Goal: Transaction & Acquisition: Book appointment/travel/reservation

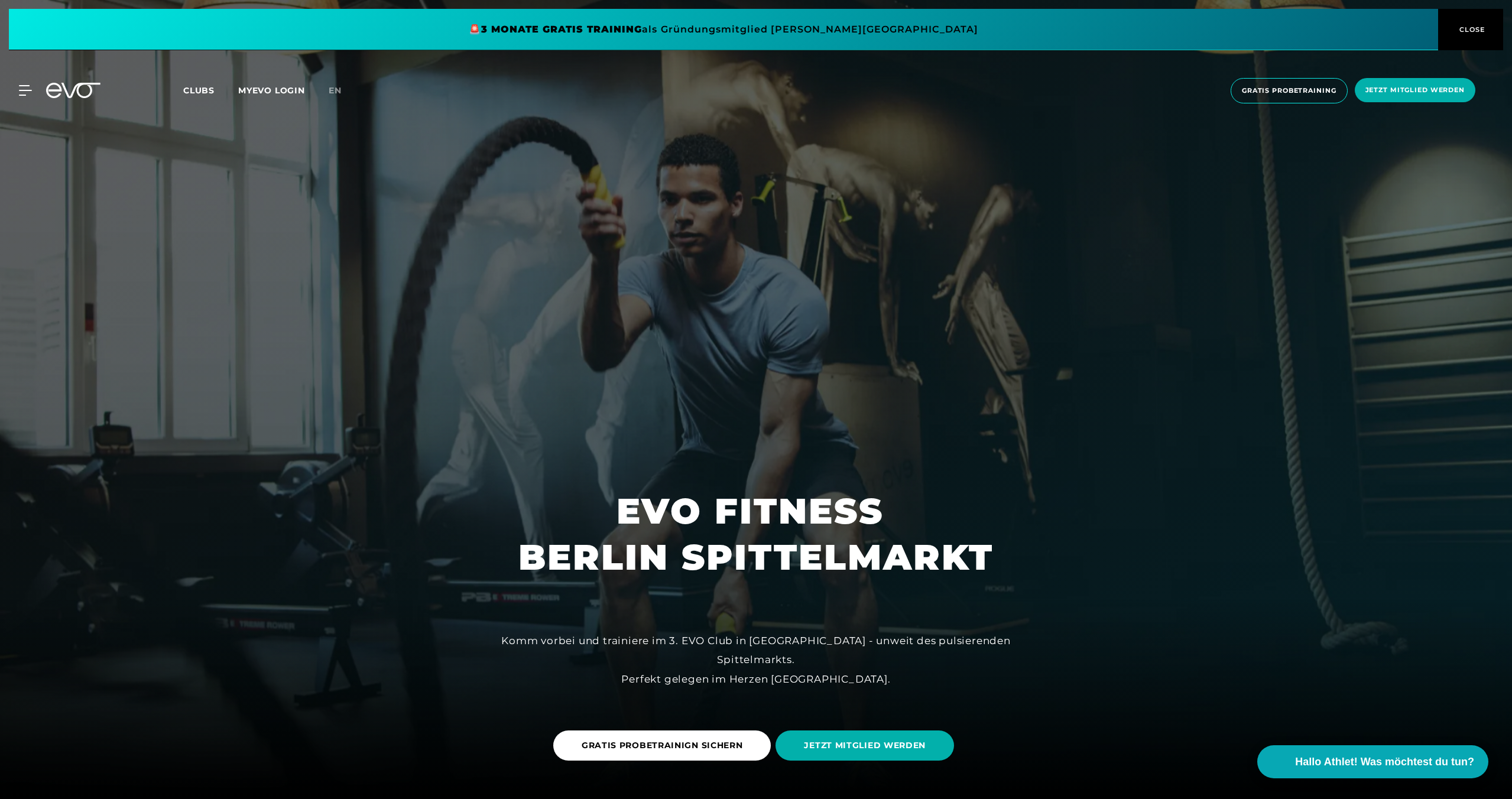
click at [1462, 28] on span "CLOSE" at bounding box center [1471, 30] width 29 height 11
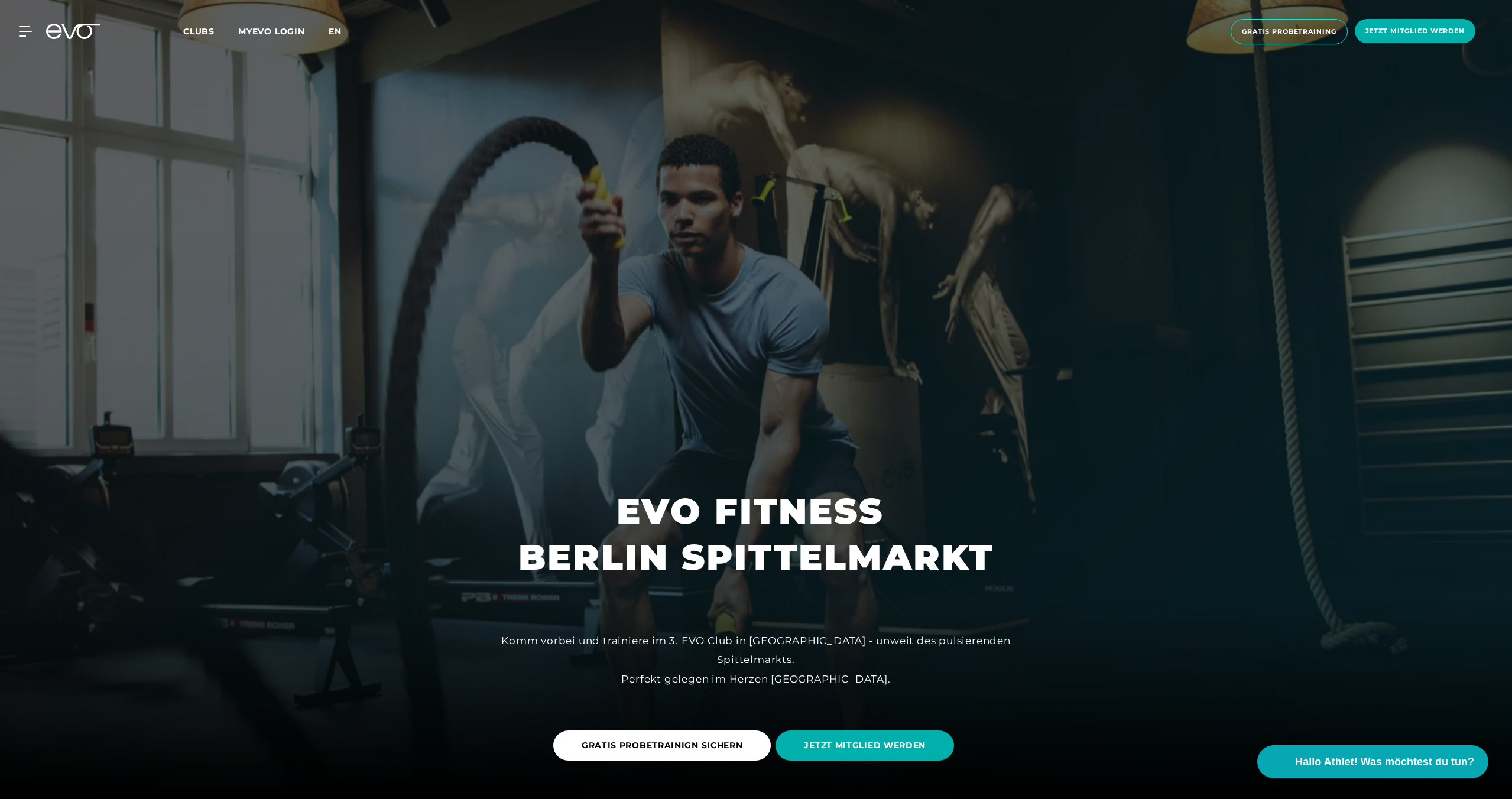
click at [339, 30] on span "en" at bounding box center [335, 32] width 13 height 11
click at [1397, 31] on span "choose membership" at bounding box center [1421, 31] width 87 height 10
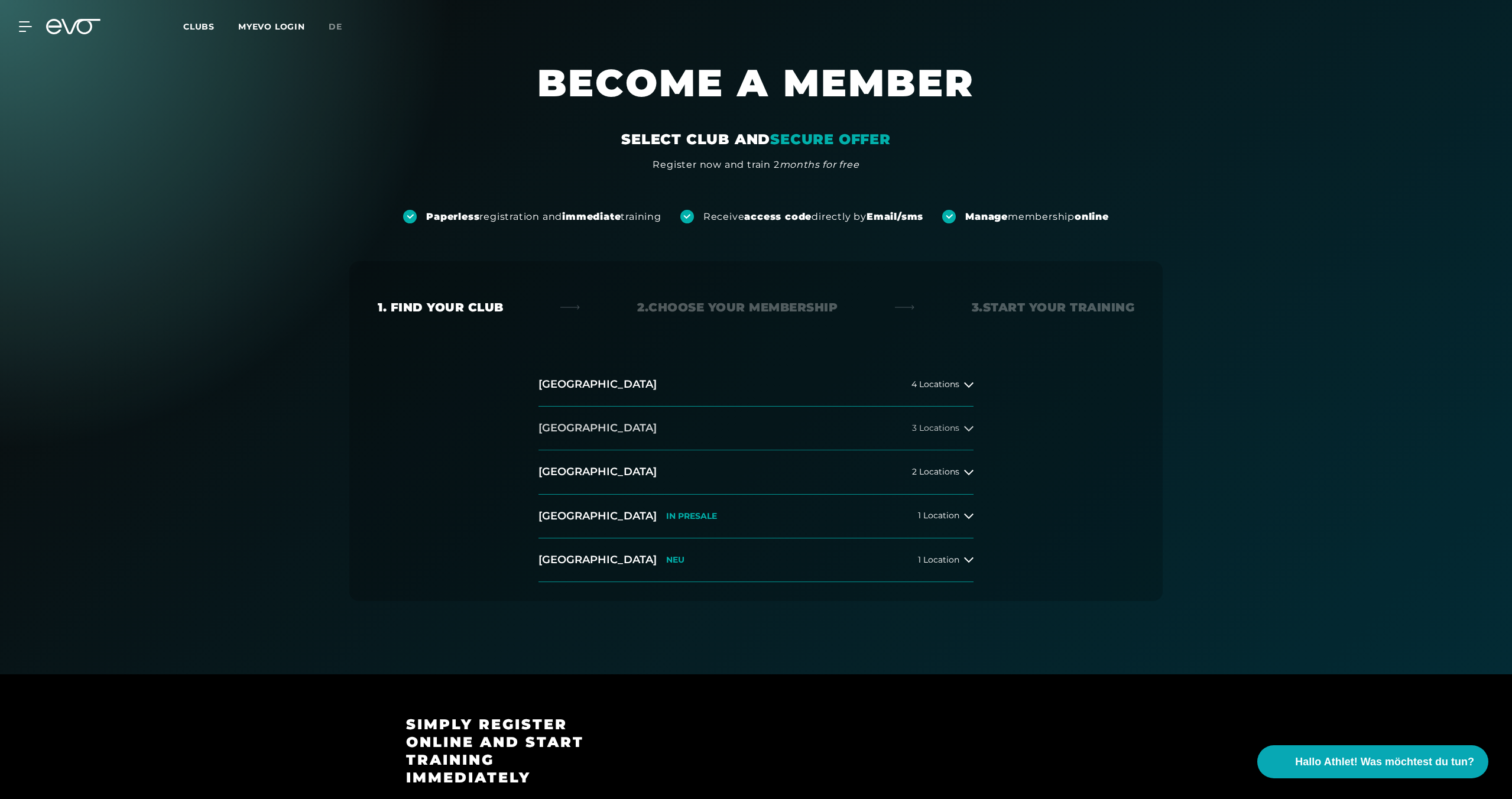
click at [960, 428] on div "3 Locations" at bounding box center [942, 429] width 61 height 10
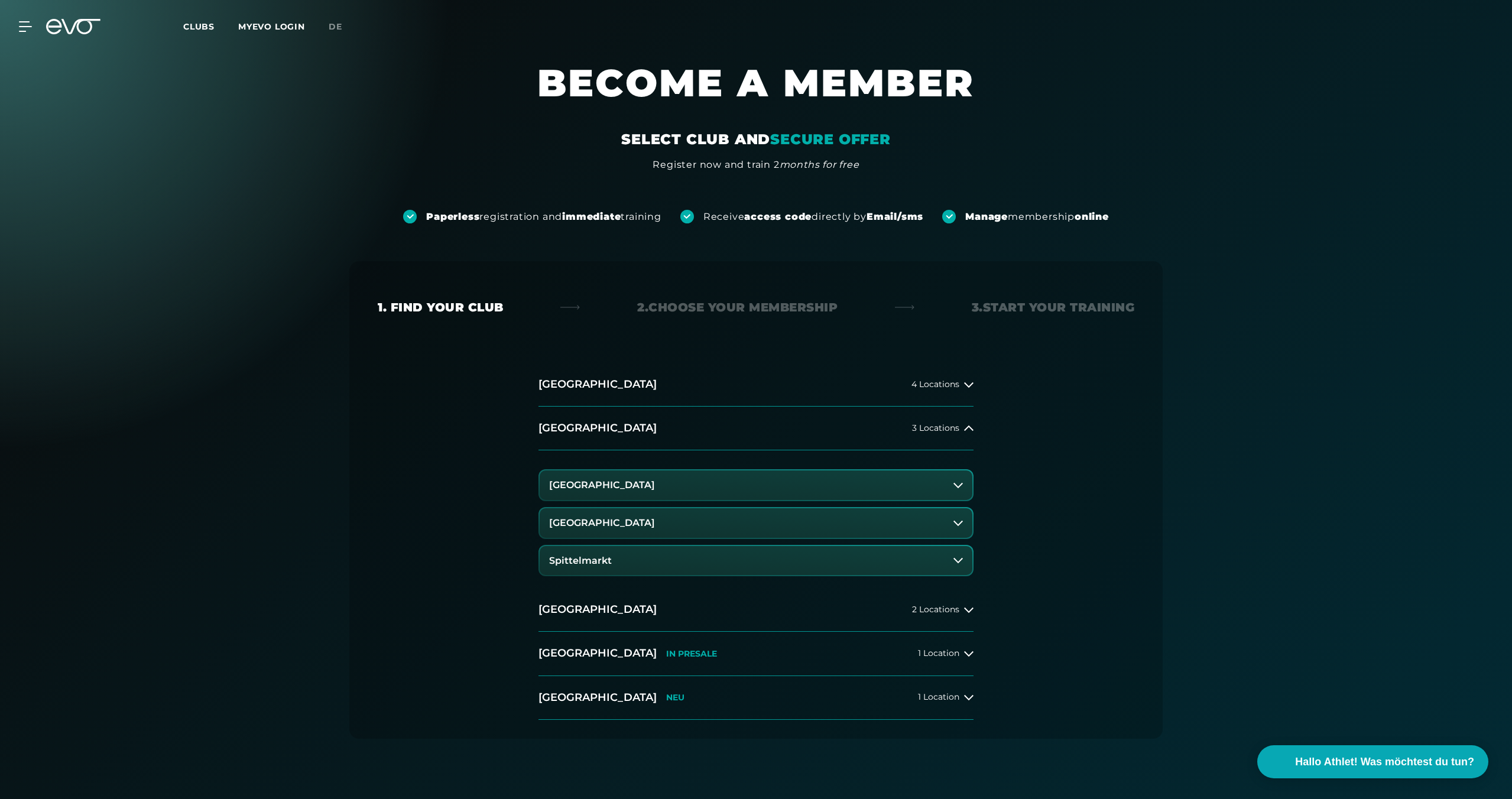
click at [664, 567] on button "Spittelmarkt" at bounding box center [755, 561] width 433 height 30
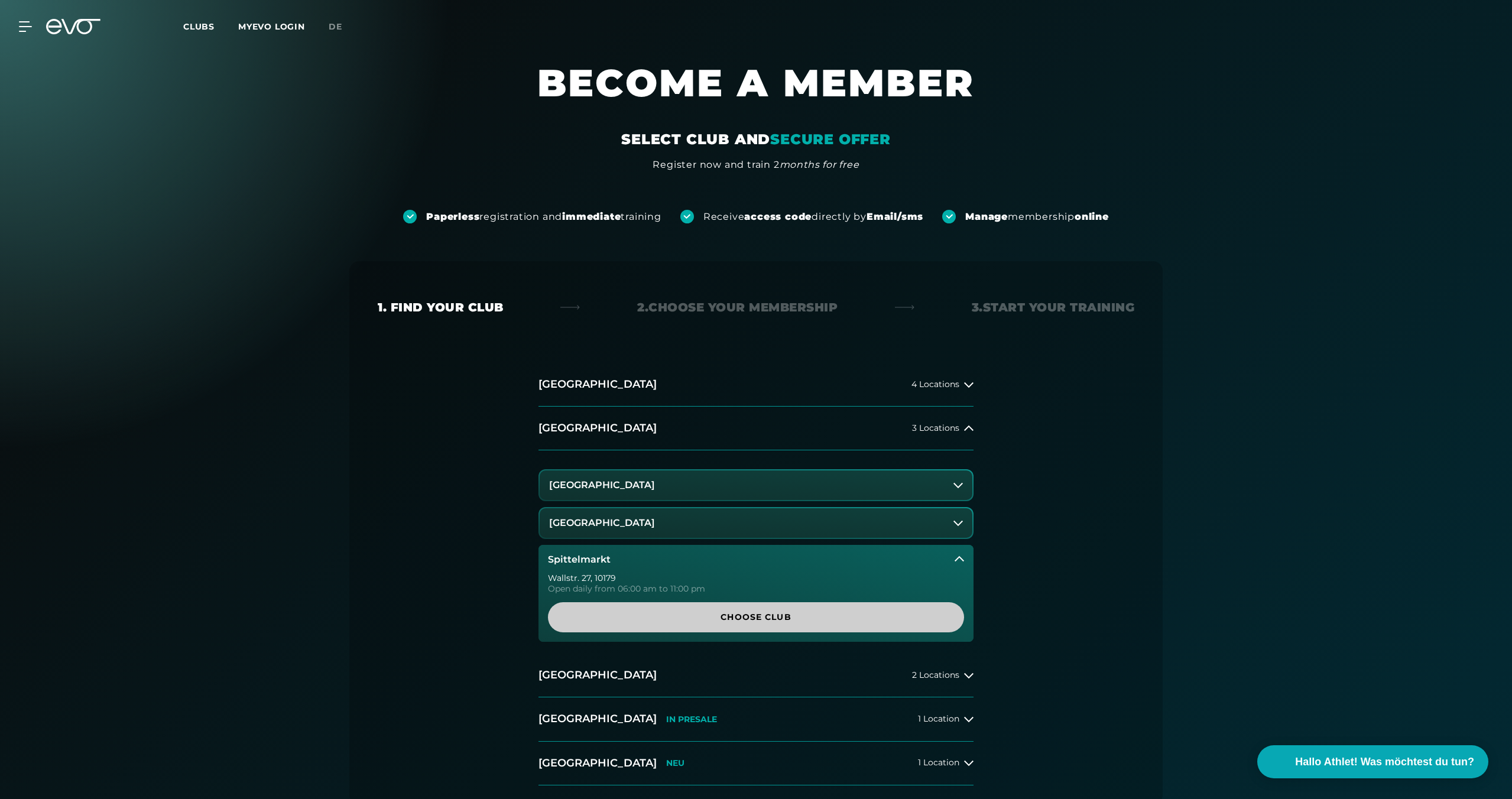
click at [694, 616] on span "Choose Club" at bounding box center [756, 617] width 359 height 12
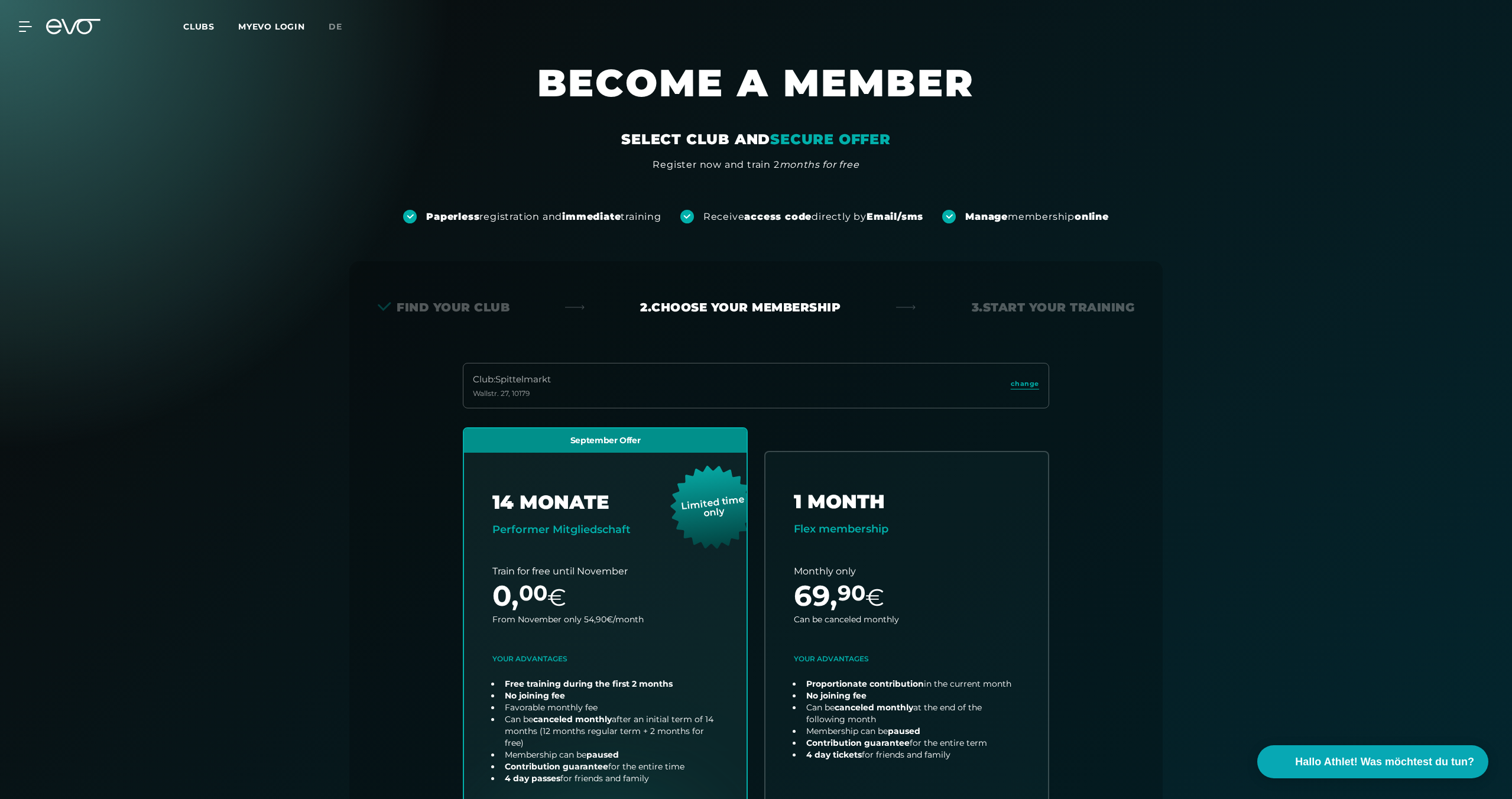
click at [80, 25] on icon at bounding box center [73, 26] width 55 height 15
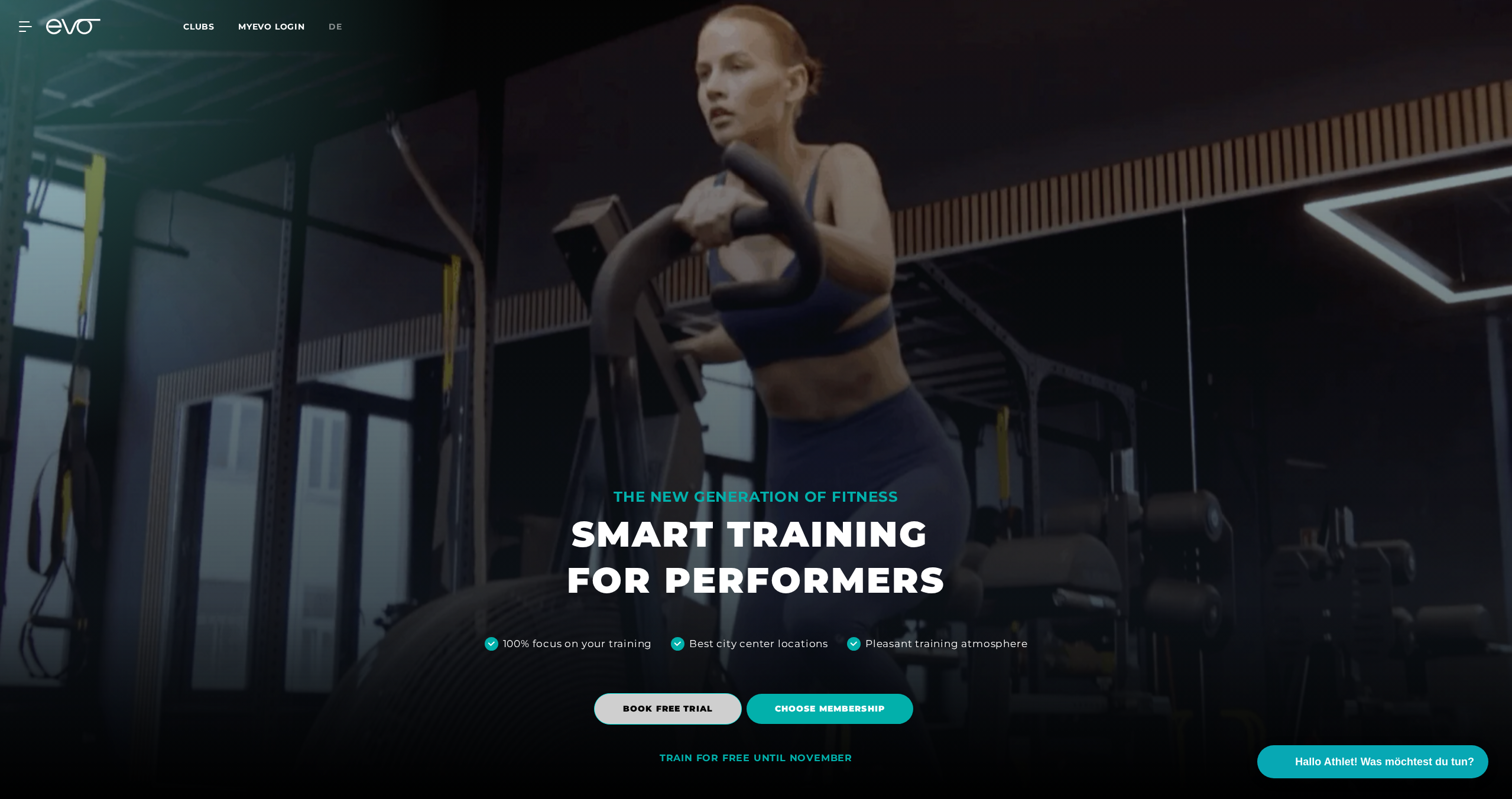
click at [697, 716] on span "BOOK FREE TRIAL" at bounding box center [668, 709] width 148 height 32
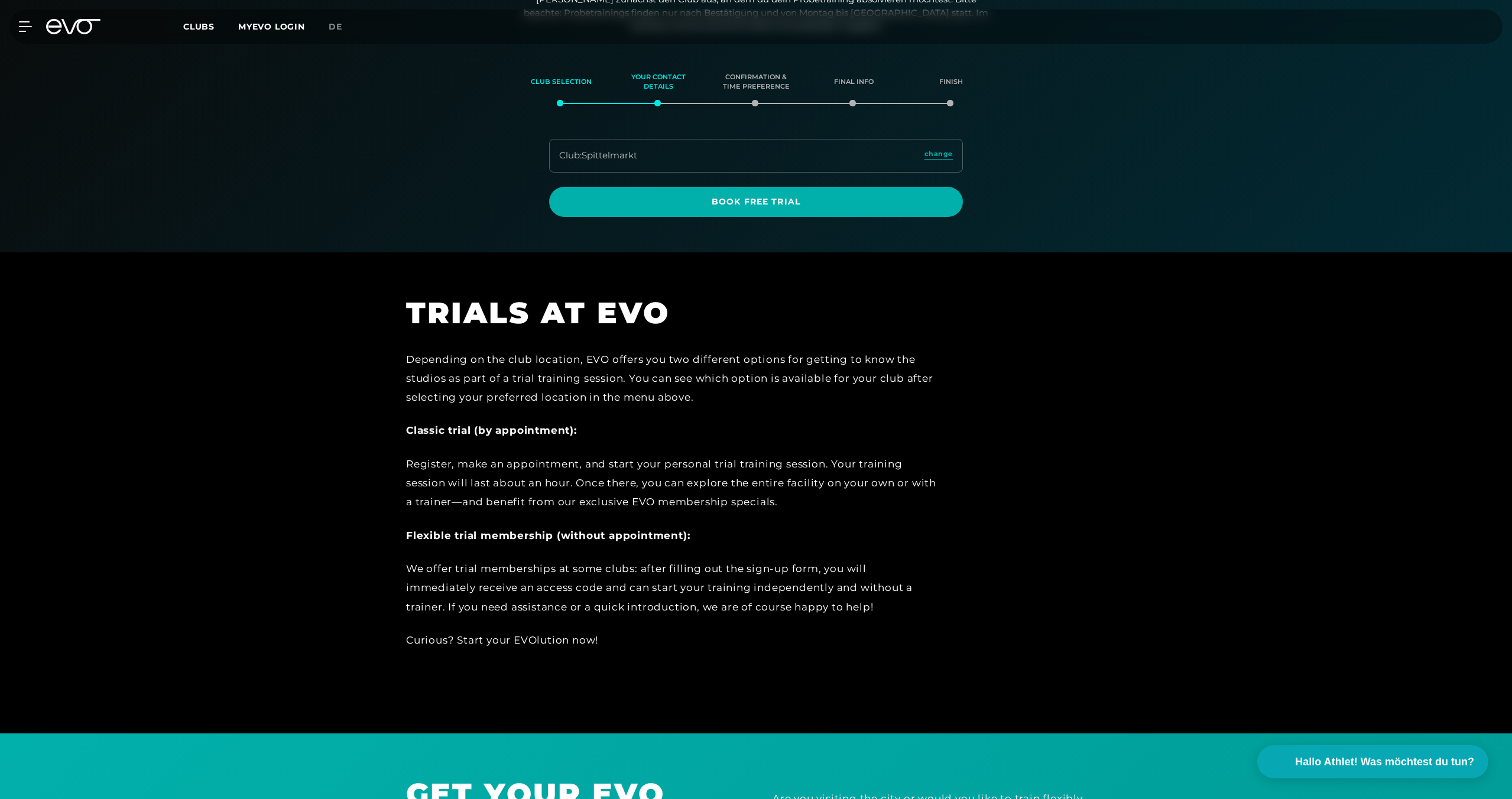
scroll to position [155, 0]
click at [713, 206] on span "Book Free Trial" at bounding box center [756, 201] width 357 height 12
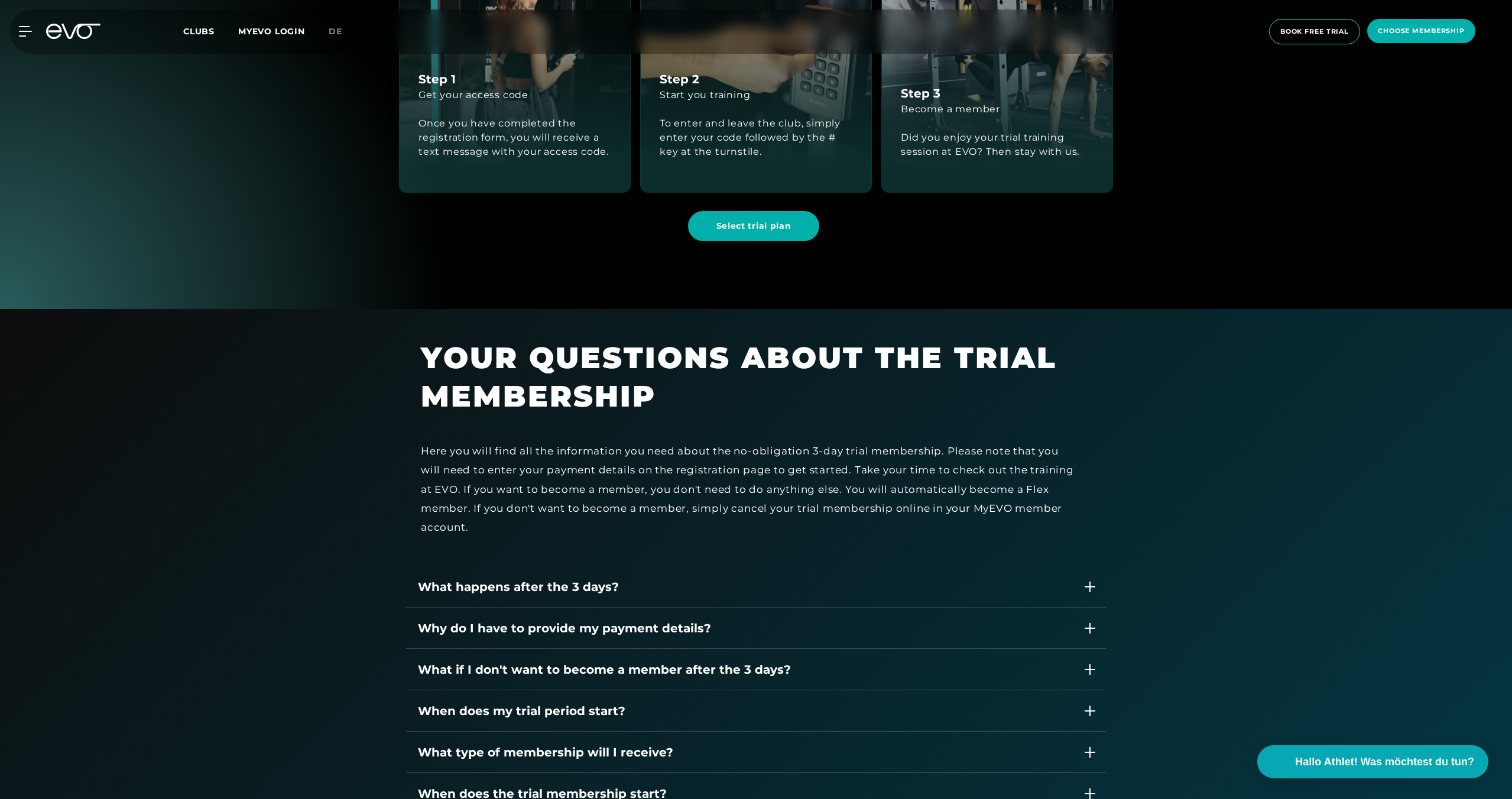
scroll to position [1742, 0]
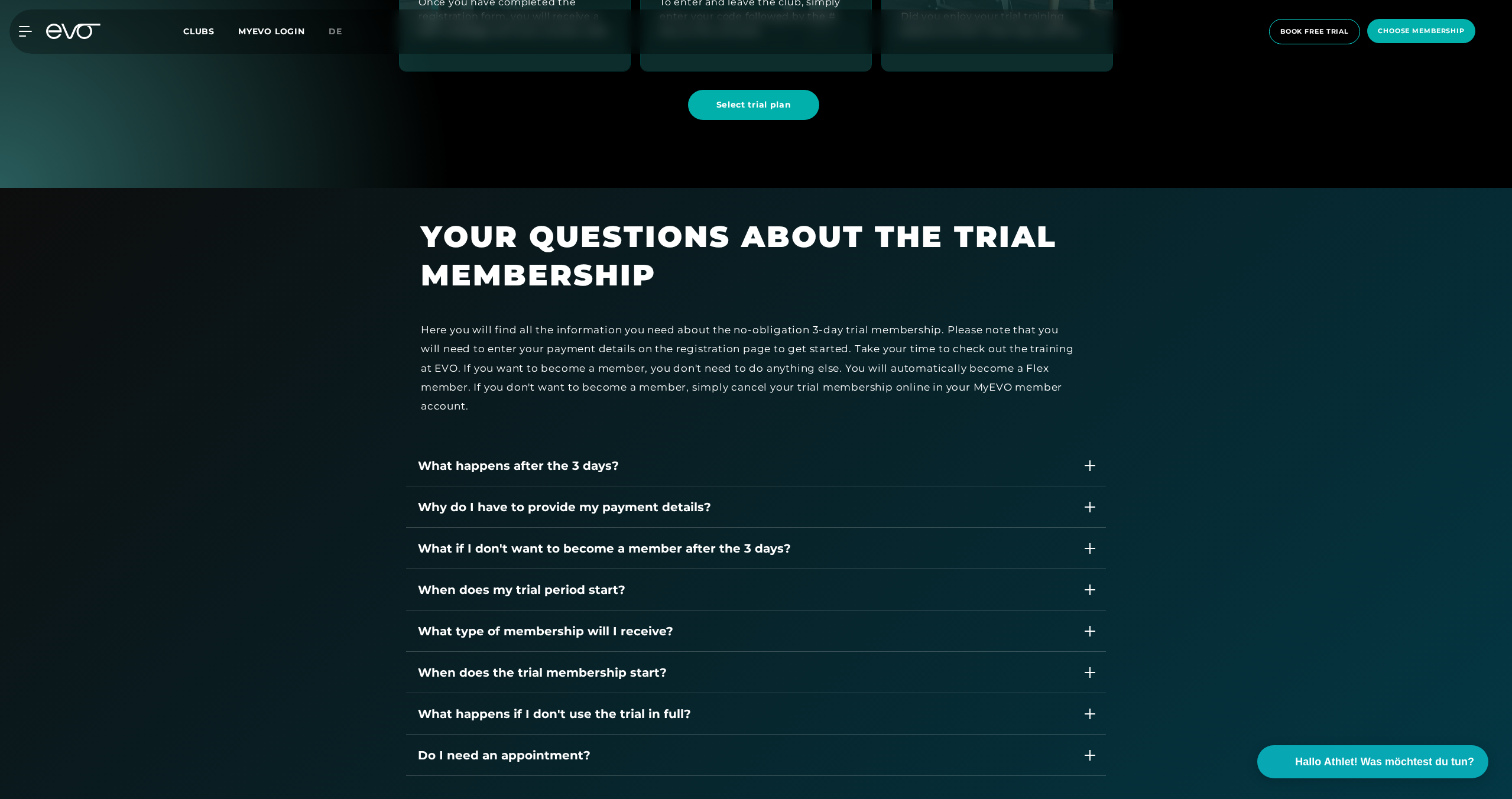
click at [822, 476] on div "What happens after the 3 days?" at bounding box center [755, 466] width 700 height 41
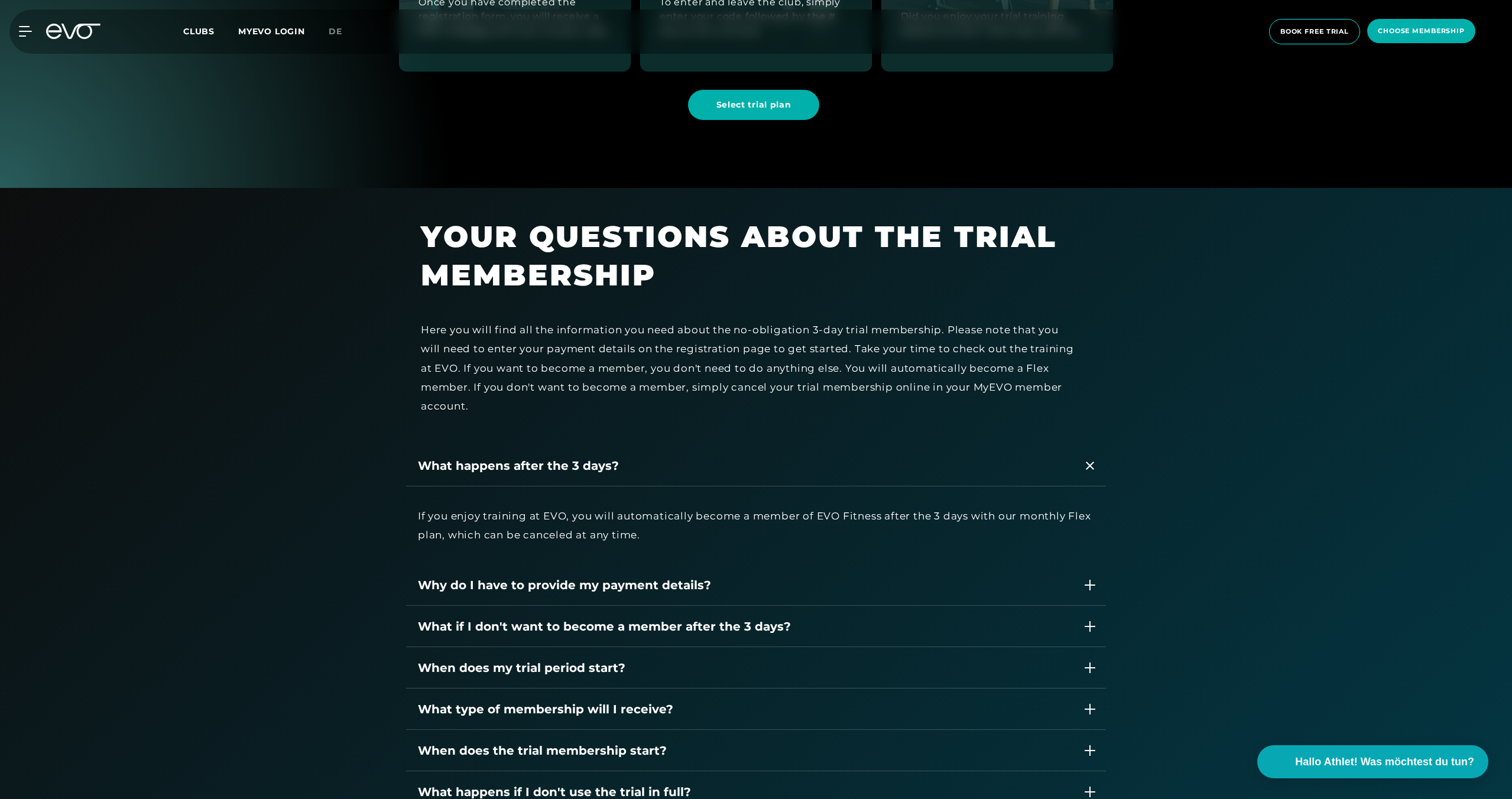
scroll to position [1814, 0]
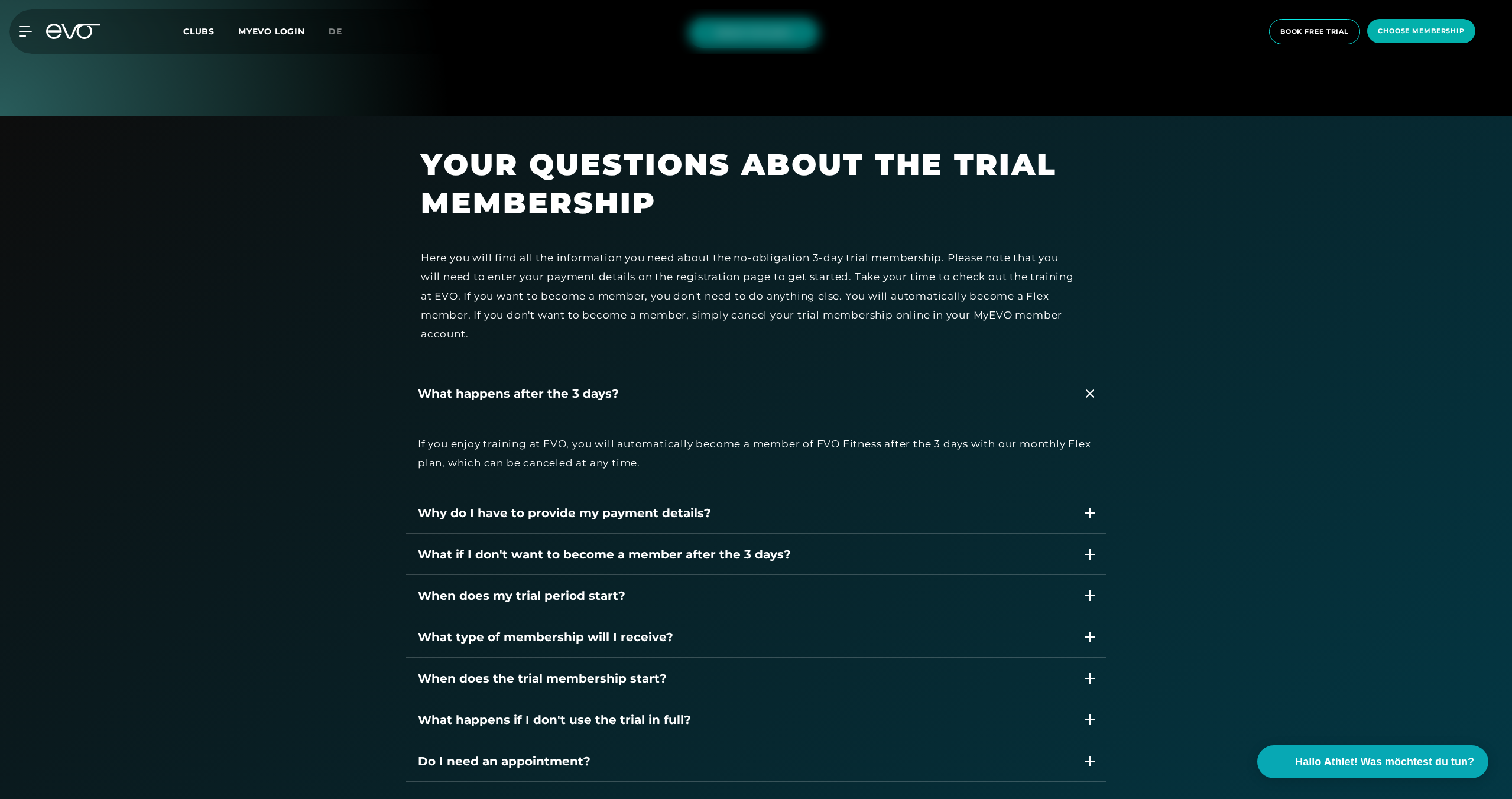
click at [831, 511] on div "Why do I have to provide my payment details?" at bounding box center [744, 513] width 653 height 18
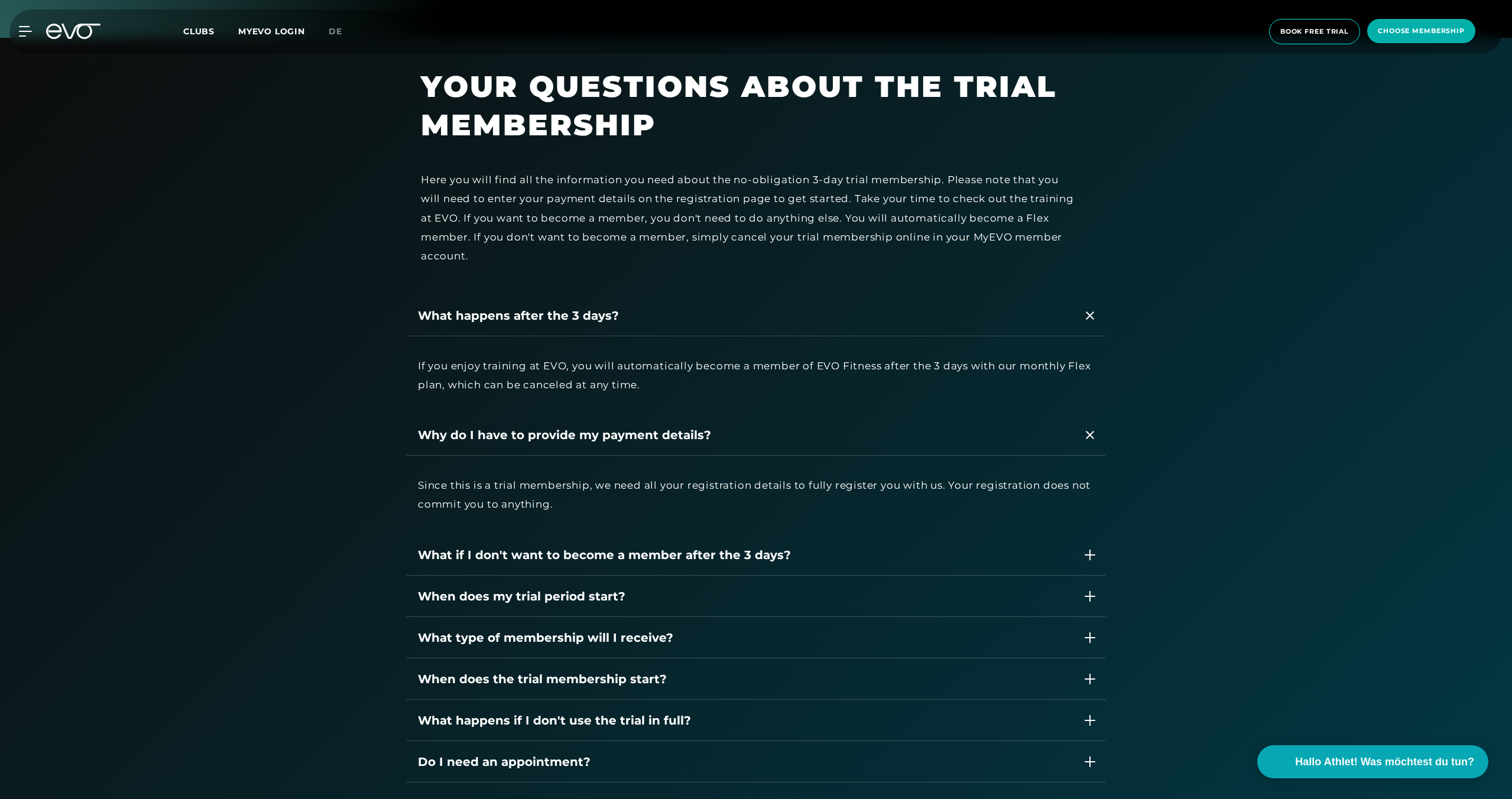
scroll to position [1892, 0]
click at [841, 571] on div "What if I don't want to become a member after the 3 days?" at bounding box center [755, 555] width 700 height 41
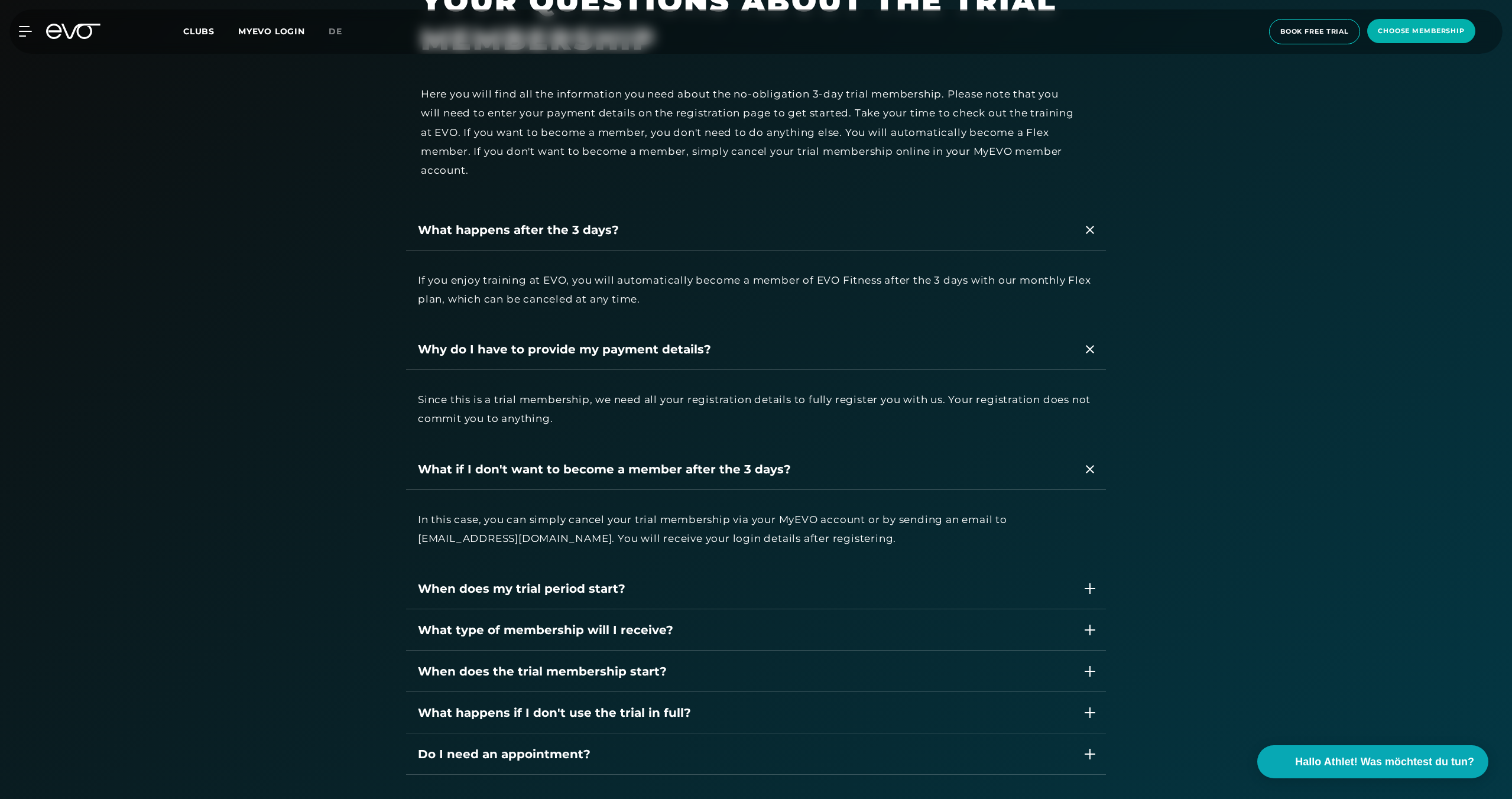
scroll to position [2013, 0]
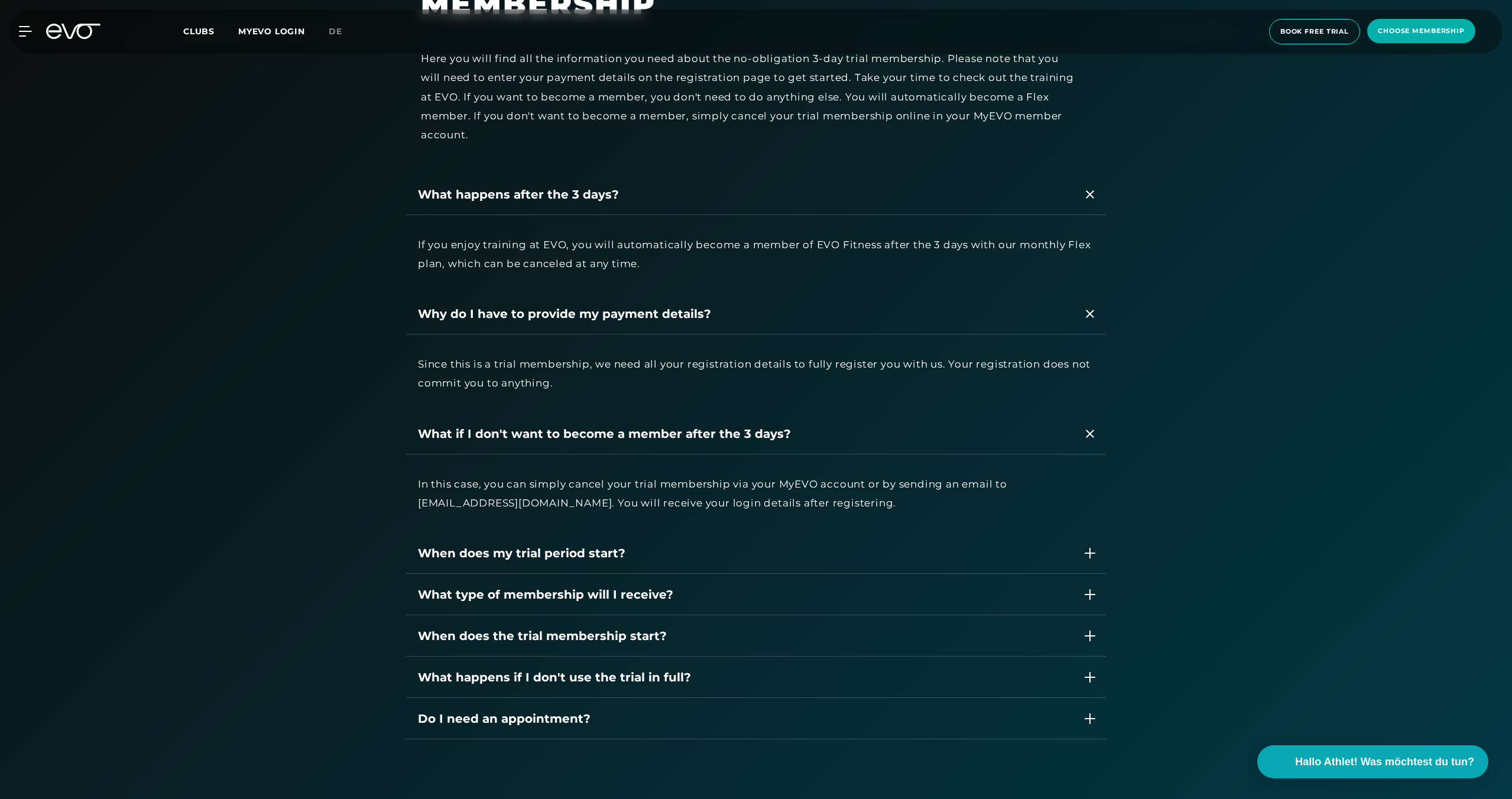
click at [684, 562] on div "When does my trial period start?" at bounding box center [744, 553] width 653 height 18
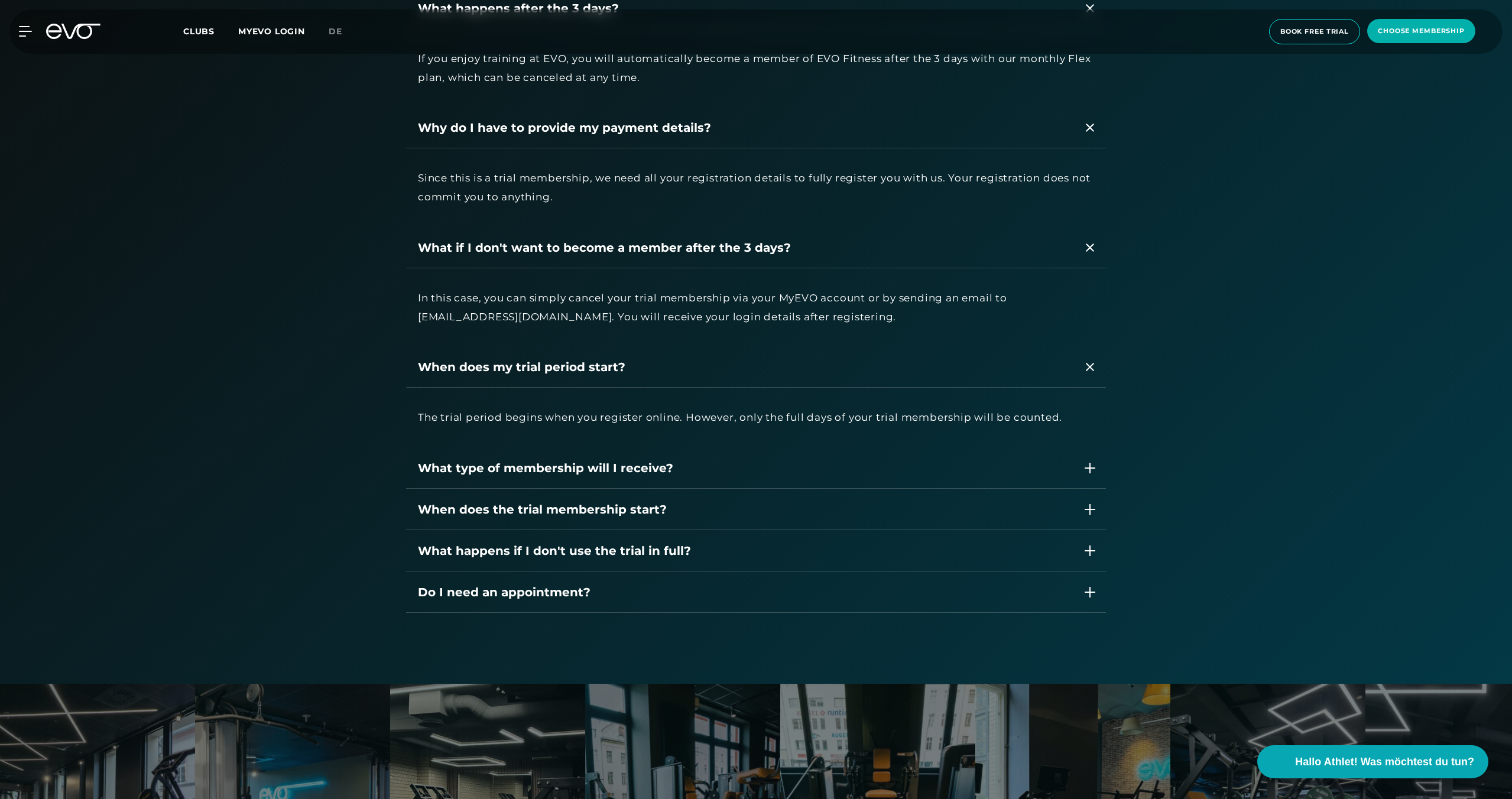
scroll to position [2260, 0]
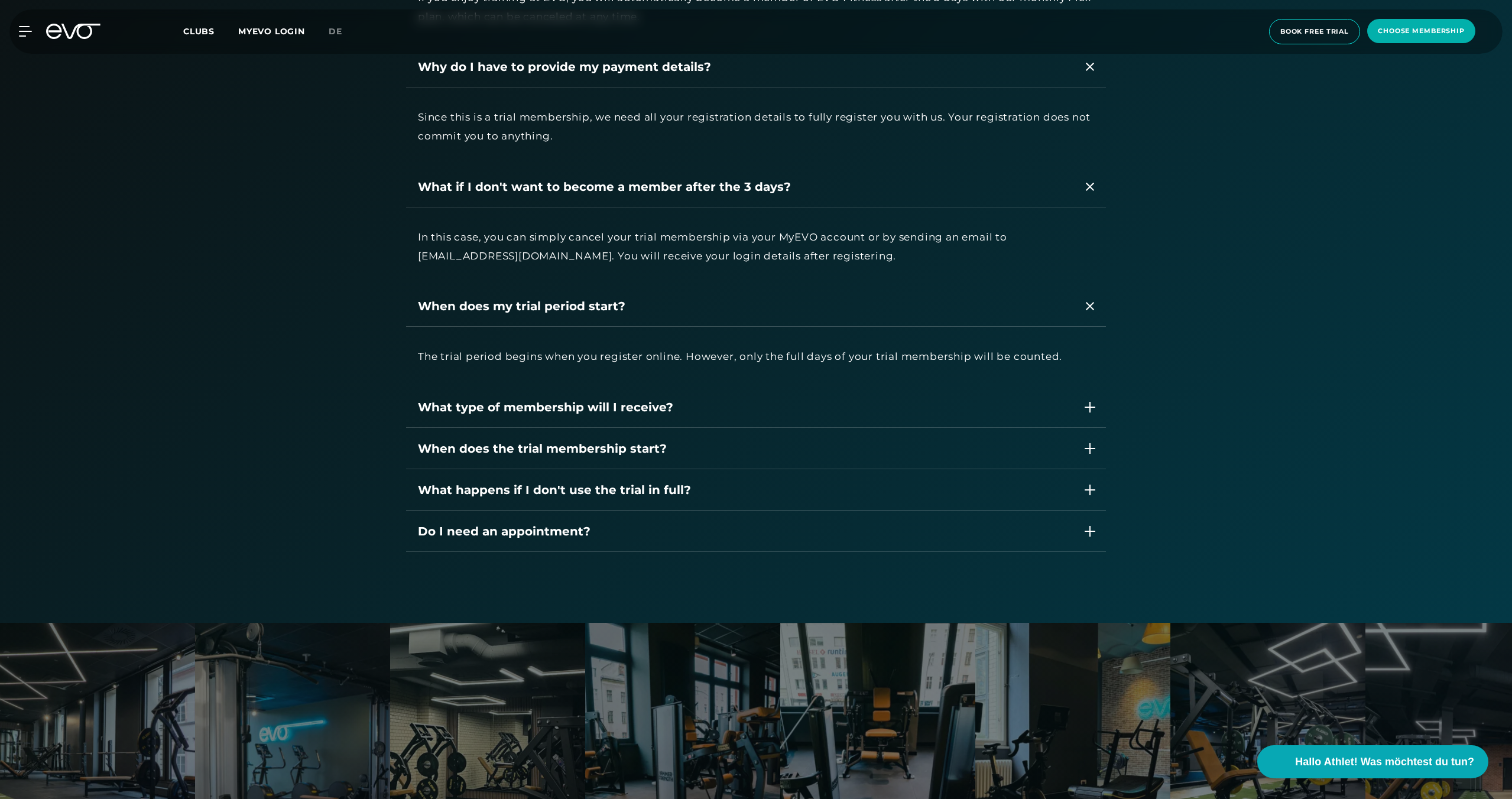
click at [721, 407] on div "What type of membership will I receive?" at bounding box center [744, 407] width 653 height 18
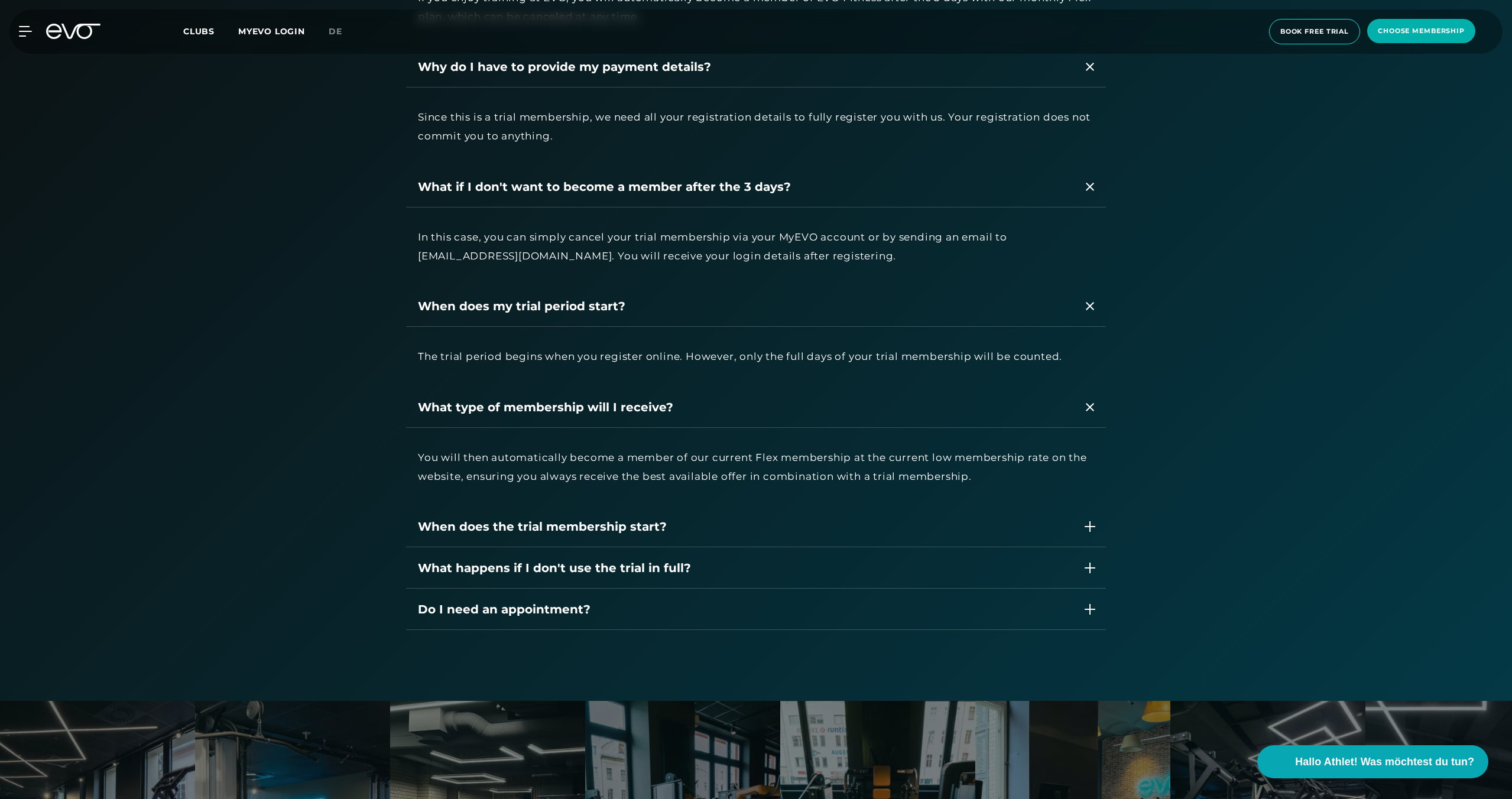
click at [753, 521] on div "When does the trial membership start?" at bounding box center [744, 526] width 653 height 18
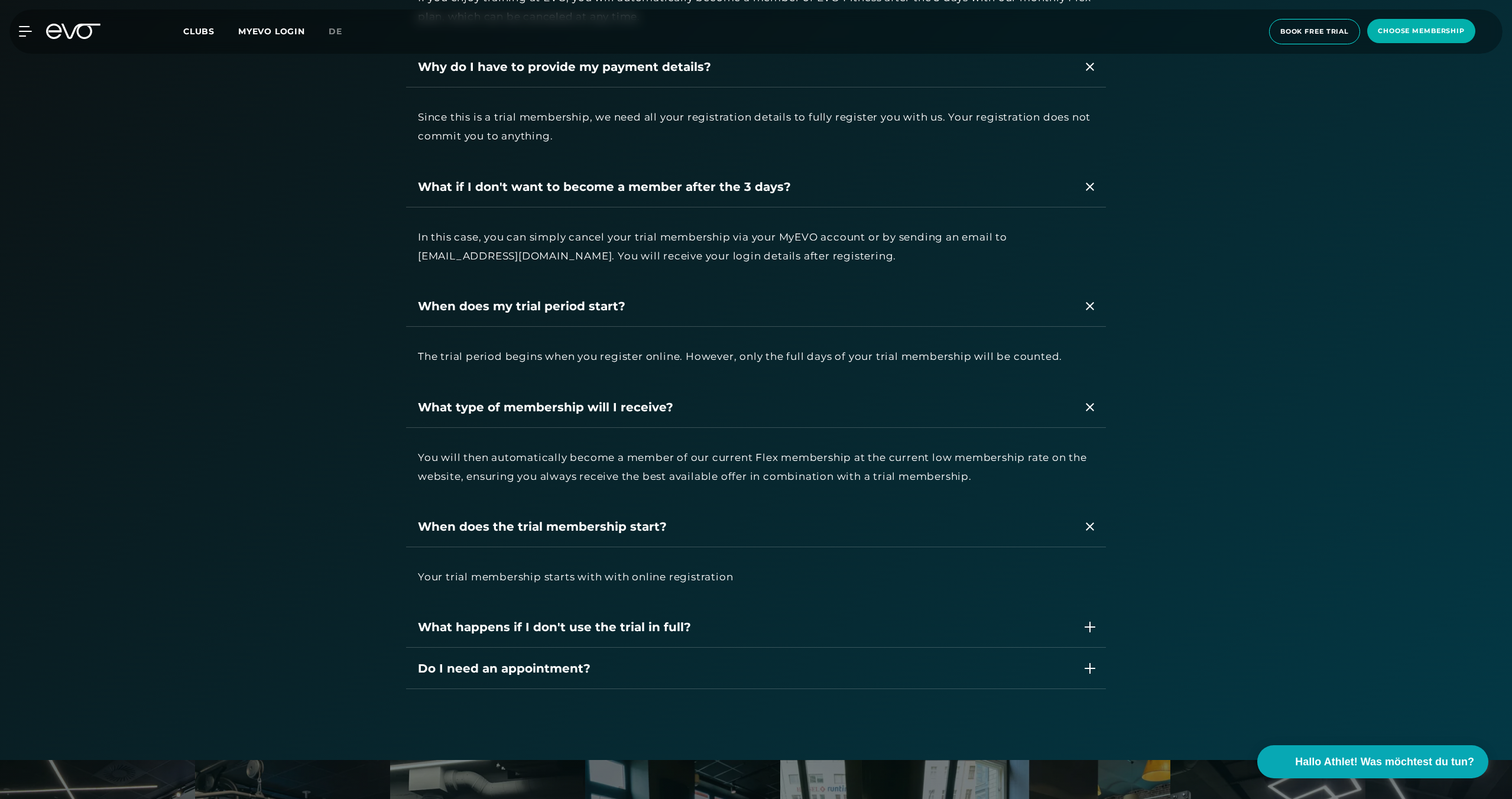
click at [764, 620] on div "What happens if I don't use the trial in full?" at bounding box center [744, 627] width 653 height 18
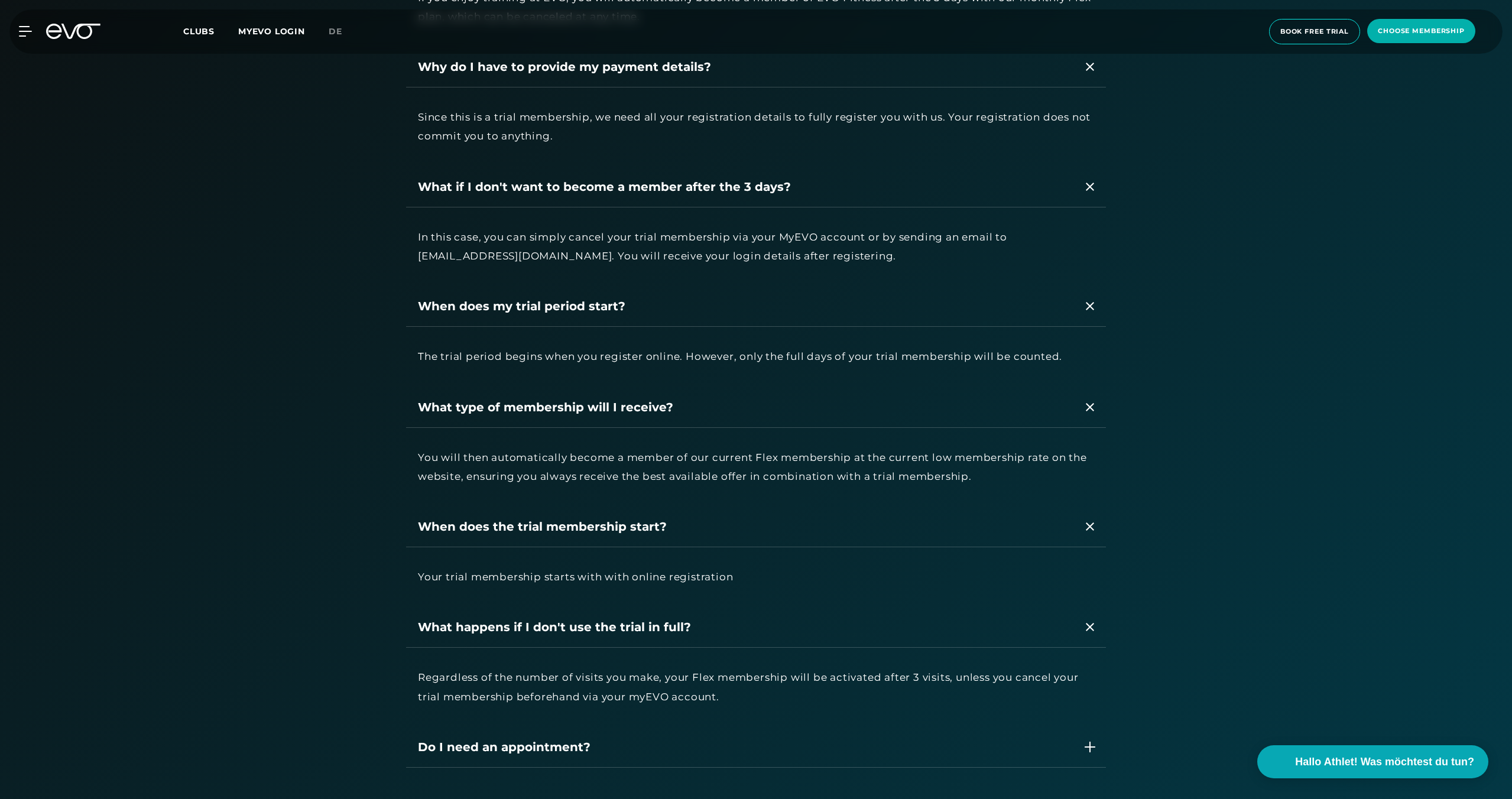
scroll to position [2341, 0]
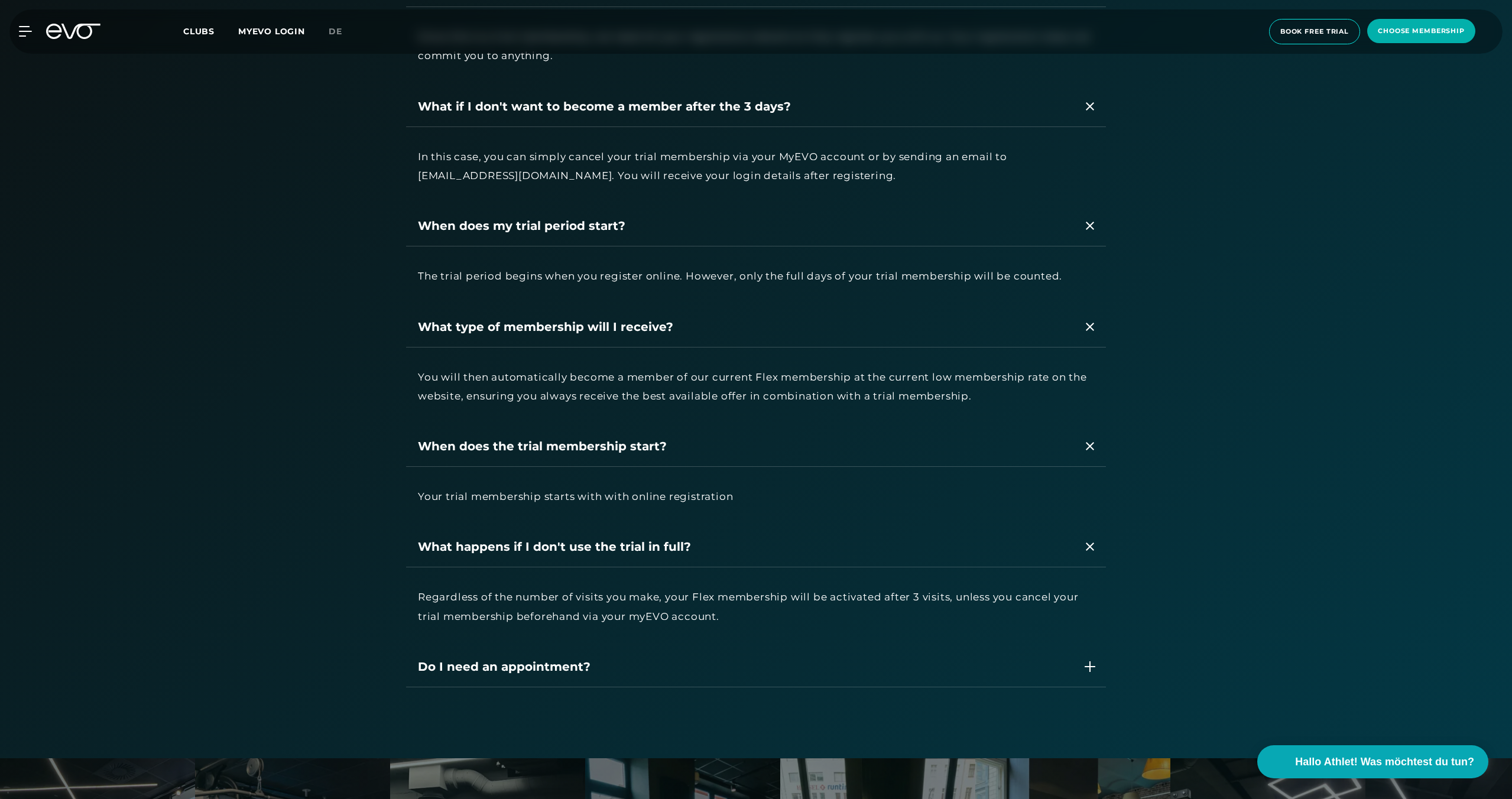
click at [763, 668] on div "Do I need an appointment?" at bounding box center [744, 666] width 653 height 18
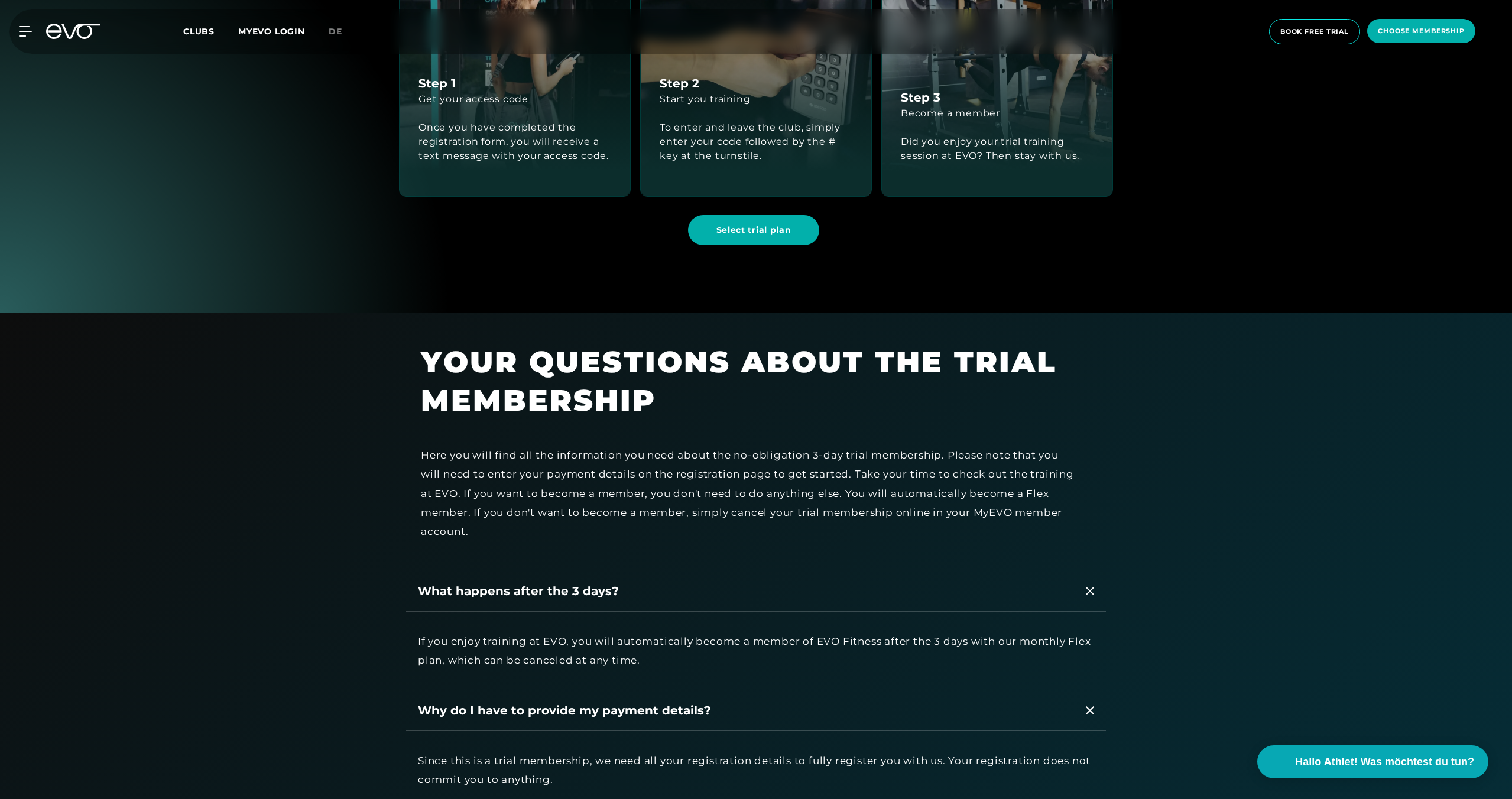
scroll to position [0, 0]
